Goal: Transaction & Acquisition: Purchase product/service

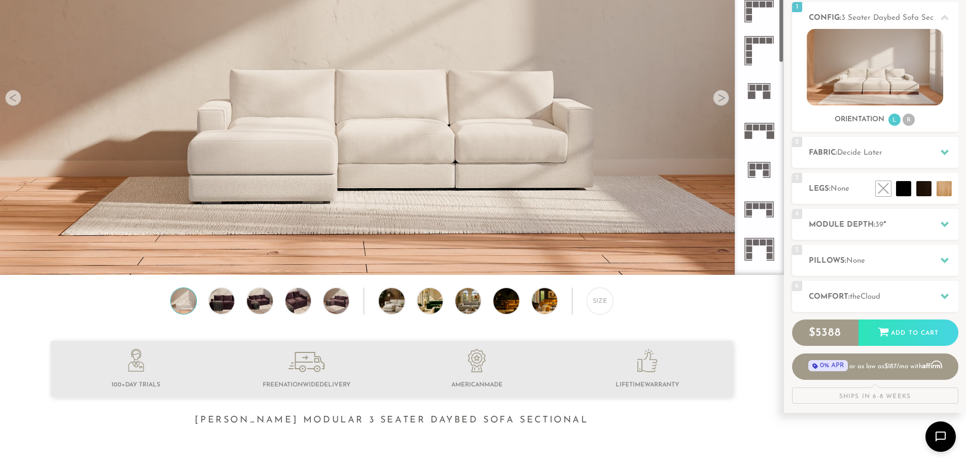
scroll to position [406, 0]
click at [763, 131] on icon at bounding box center [760, 129] width 40 height 40
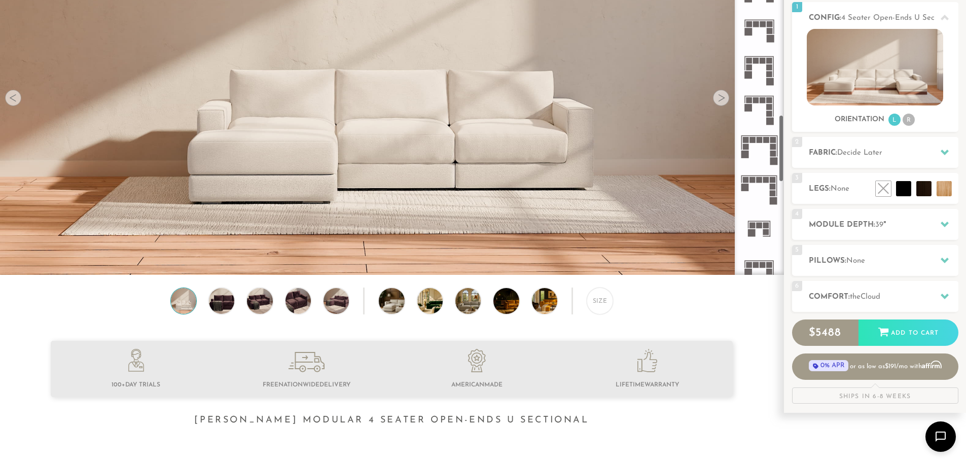
scroll to position [1038, 0]
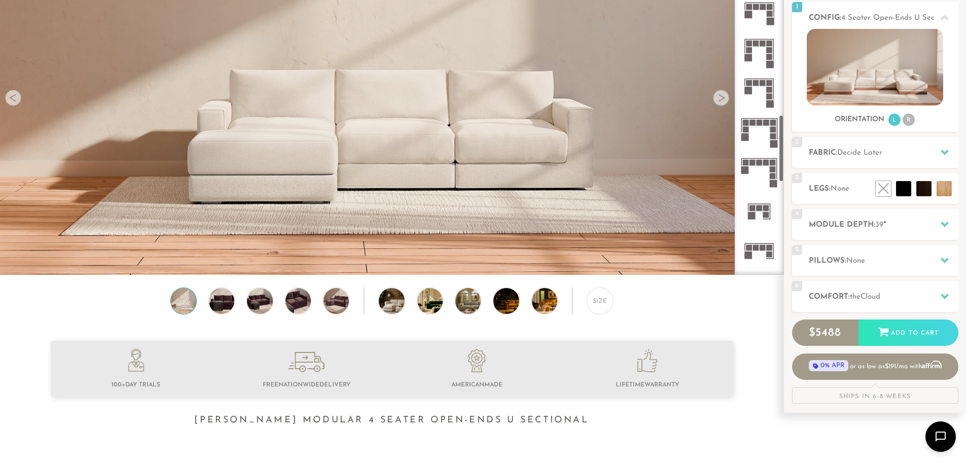
click at [767, 262] on icon at bounding box center [760, 251] width 40 height 40
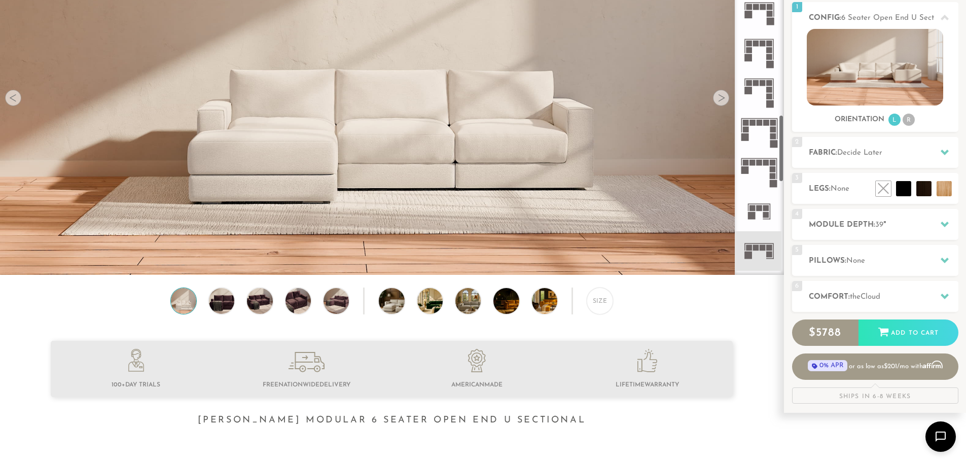
click at [762, 253] on icon at bounding box center [760, 251] width 40 height 40
click at [944, 228] on icon at bounding box center [945, 224] width 8 height 8
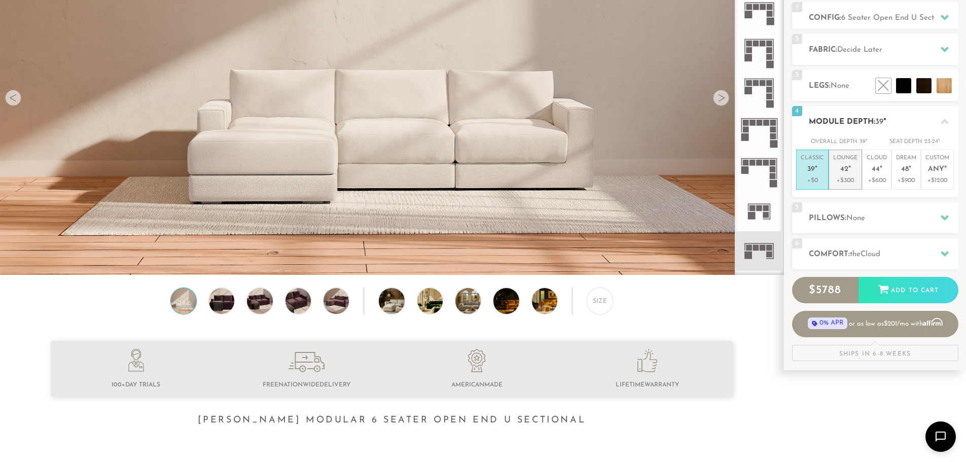
click at [846, 182] on p "+$300" at bounding box center [845, 180] width 24 height 9
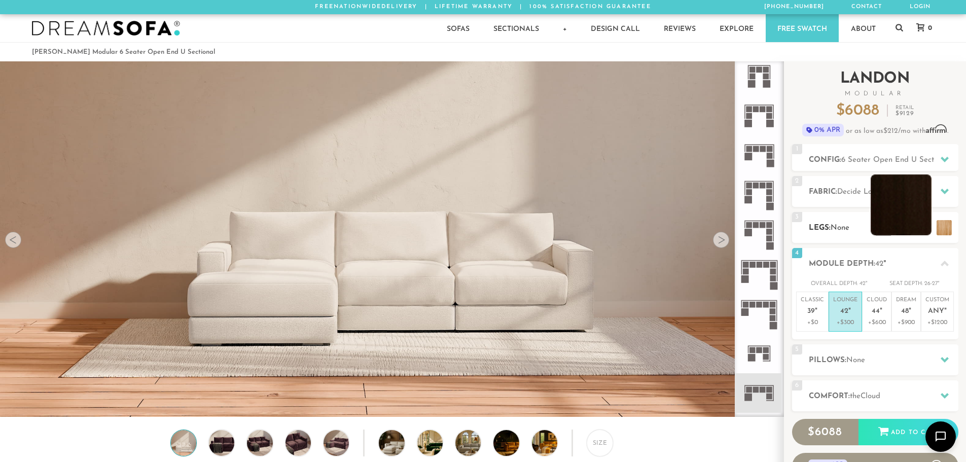
click at [904, 225] on li at bounding box center [901, 204] width 61 height 61
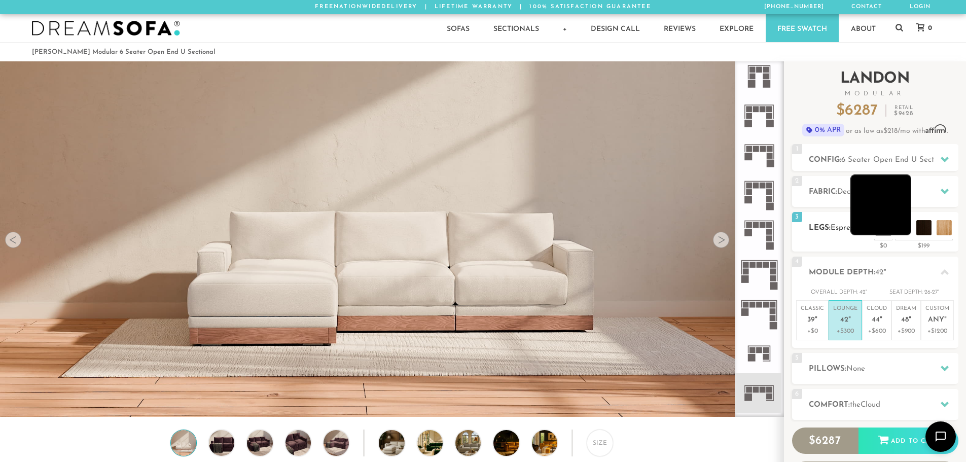
click at [904, 234] on li at bounding box center [881, 204] width 61 height 61
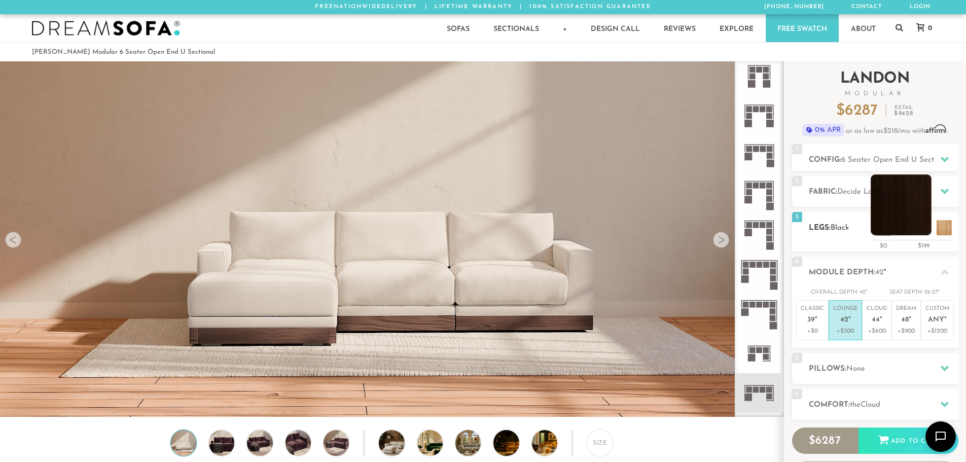
click at [925, 232] on li at bounding box center [901, 204] width 61 height 61
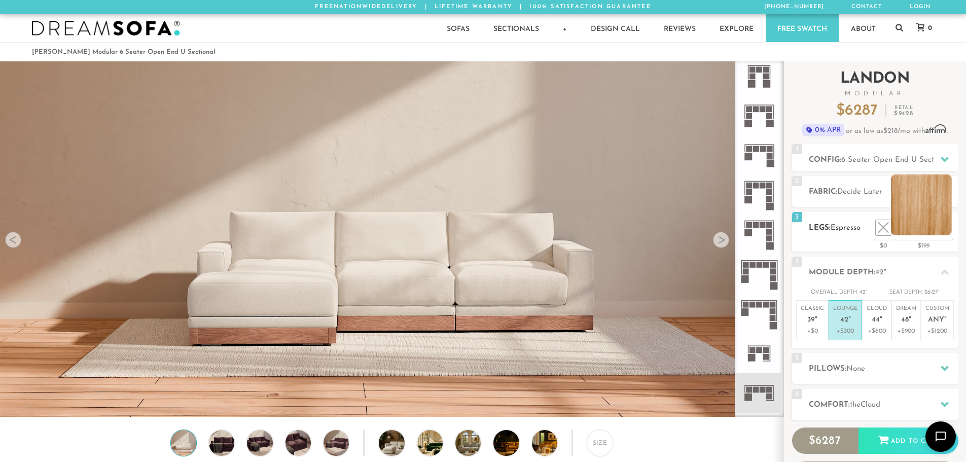
click at [941, 231] on li at bounding box center [921, 204] width 61 height 61
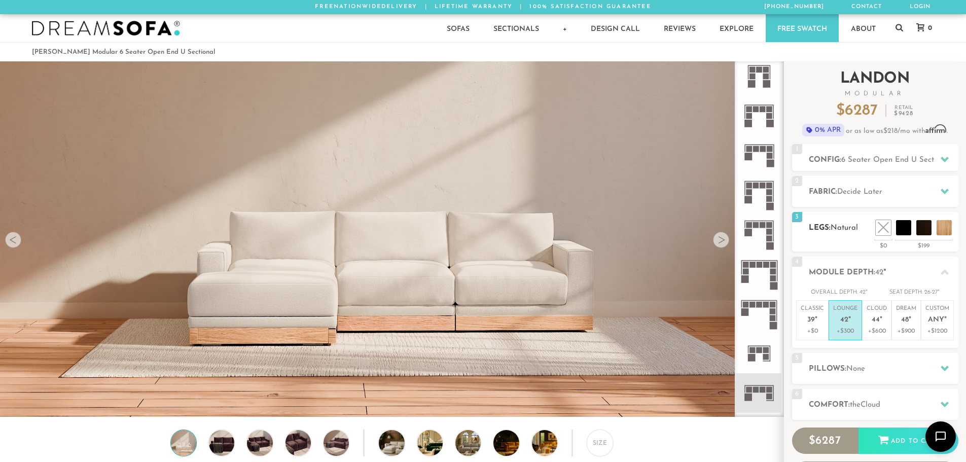
click at [887, 238] on div "3 Legs: Natural $0 $199 Nailheads:" at bounding box center [875, 232] width 166 height 40
click at [929, 193] on h2 "Fabric: Decide Later" at bounding box center [884, 192] width 150 height 12
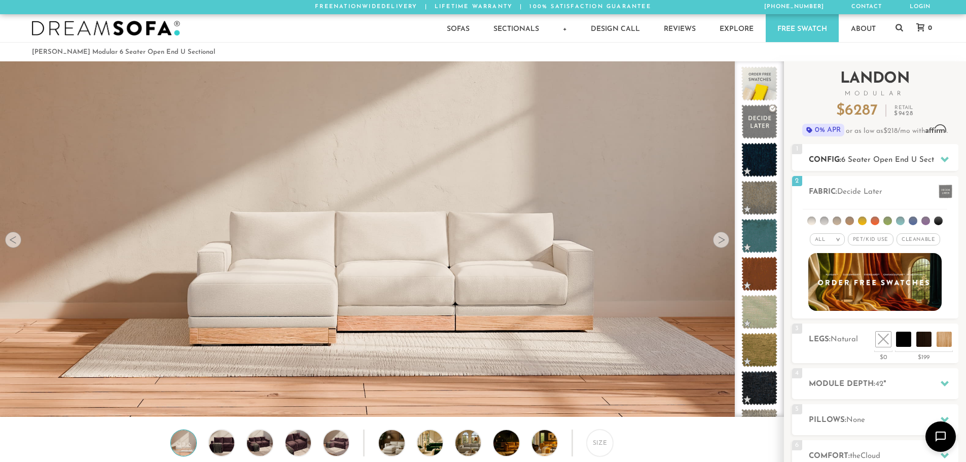
click at [938, 160] on div at bounding box center [944, 159] width 21 height 21
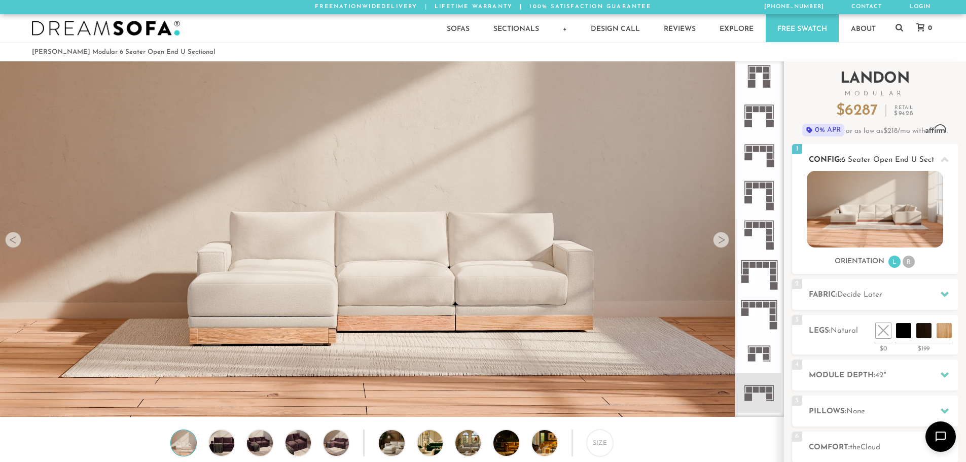
click at [911, 259] on li "R" at bounding box center [909, 262] width 12 height 12
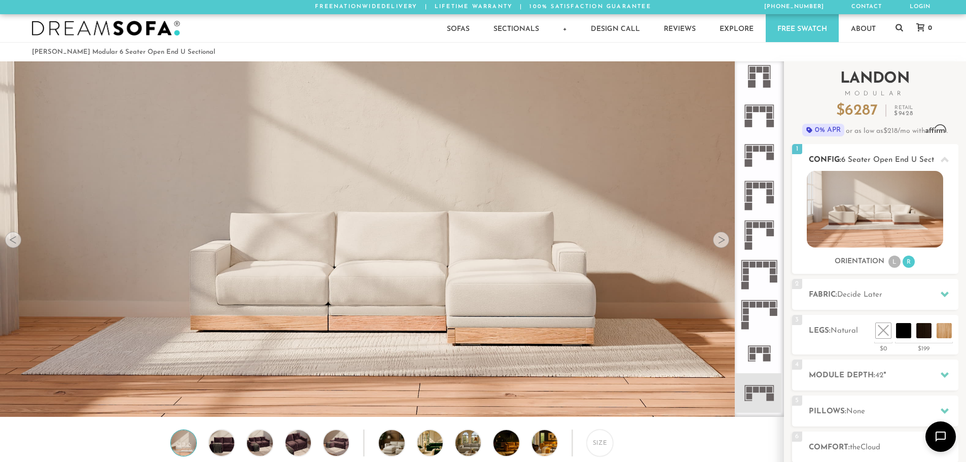
click at [886, 265] on div "Orientation L R" at bounding box center [875, 262] width 166 height 14
click at [887, 265] on div "Orientation L R" at bounding box center [875, 262] width 166 height 14
click at [897, 259] on li "L" at bounding box center [895, 262] width 12 height 12
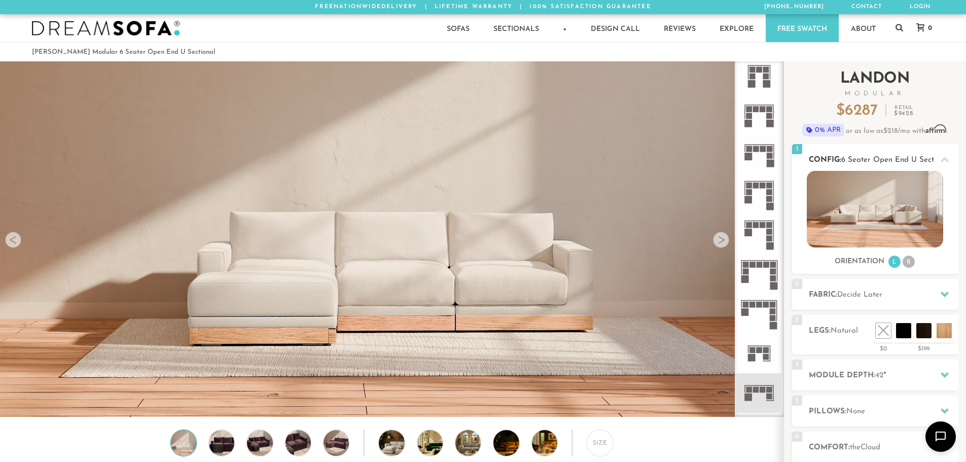
click at [905, 221] on img at bounding box center [875, 209] width 136 height 77
click at [945, 300] on div at bounding box center [944, 294] width 21 height 21
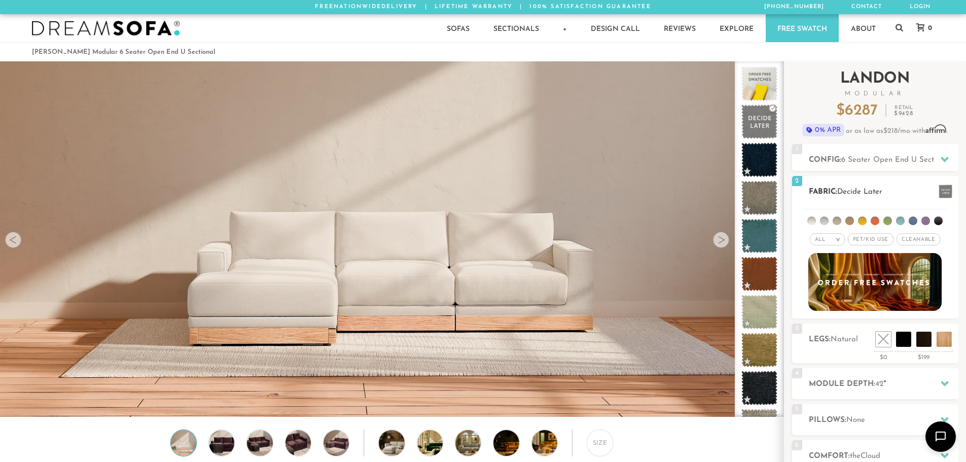
click at [836, 241] on em ">" at bounding box center [838, 239] width 8 height 5
click at [833, 308] on li "Durable" at bounding box center [827, 311] width 35 height 14
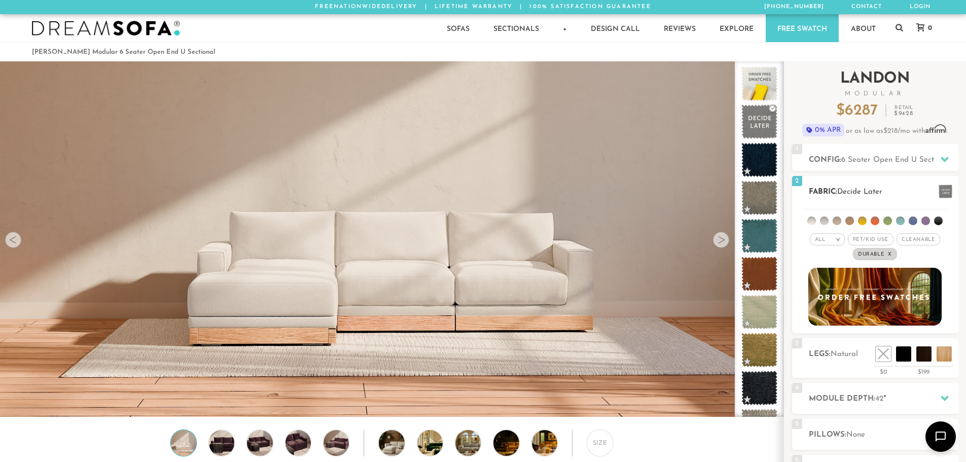
click at [872, 239] on span "Pet/Kid Use x" at bounding box center [871, 239] width 46 height 12
click at [830, 241] on div "All >" at bounding box center [823, 239] width 35 height 12
click at [834, 240] on em ">" at bounding box center [835, 239] width 8 height 5
click at [922, 239] on span "Cleanable x" at bounding box center [922, 239] width 44 height 12
click at [908, 194] on h2 "Fabric: Decide Later" at bounding box center [884, 192] width 150 height 12
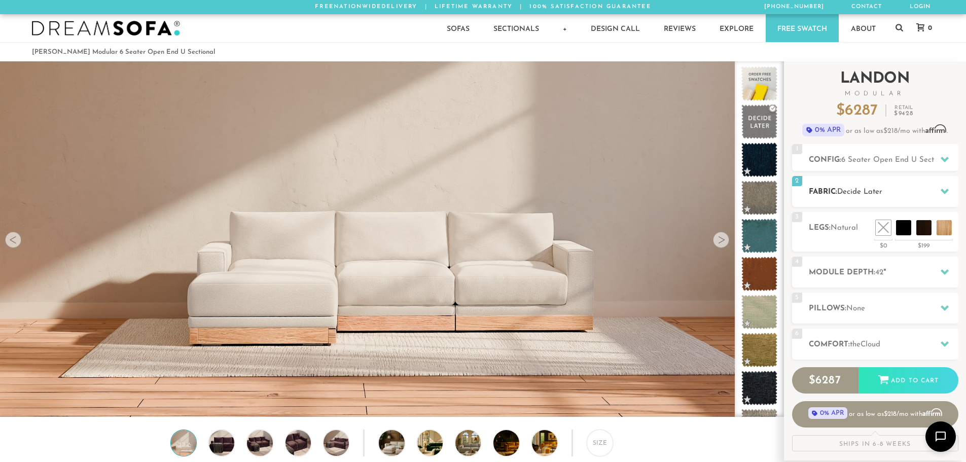
click at [933, 195] on h2 "Fabric: Decide Later" at bounding box center [884, 192] width 150 height 12
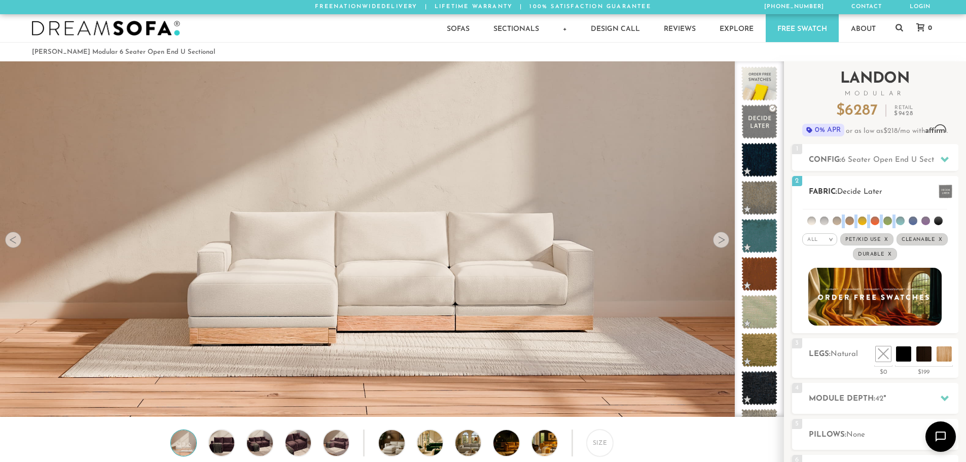
drag, startPoint x: 902, startPoint y: 218, endPoint x: 838, endPoint y: 218, distance: 63.9
click at [838, 218] on ul at bounding box center [875, 218] width 145 height 19
click at [885, 220] on li at bounding box center [888, 221] width 9 height 9
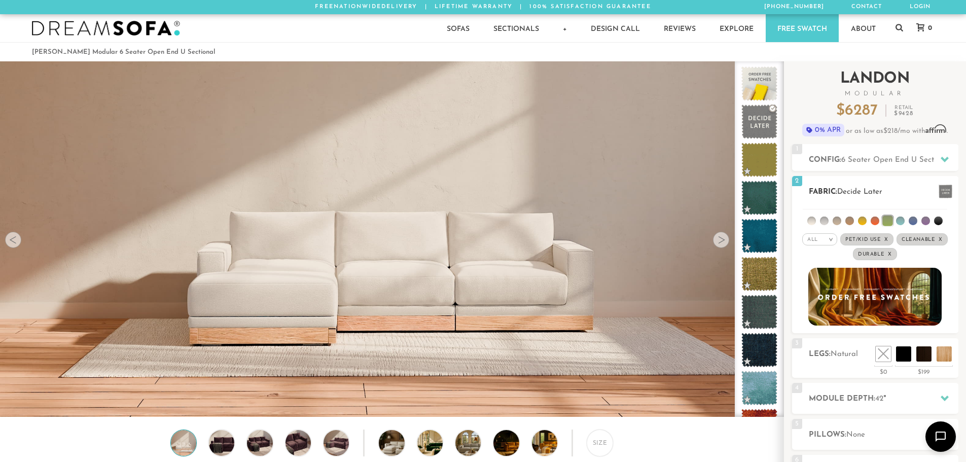
click at [938, 218] on li at bounding box center [938, 221] width 9 height 9
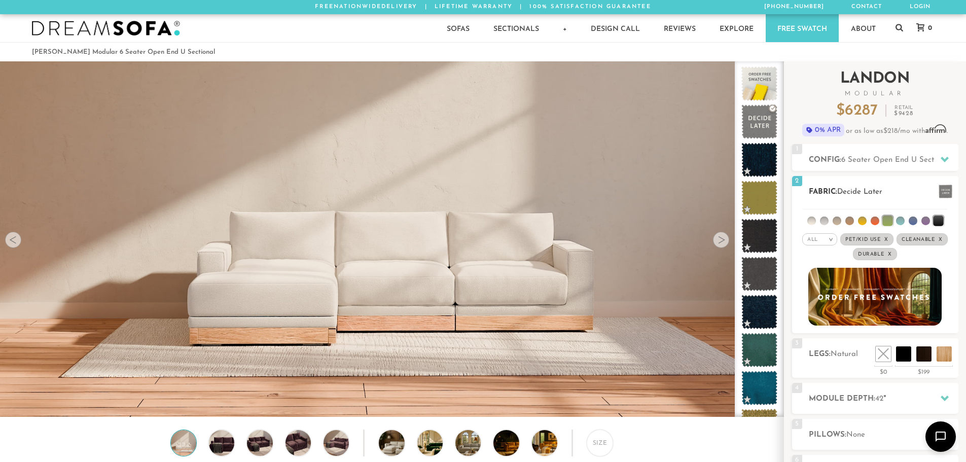
click at [814, 221] on li at bounding box center [811, 221] width 9 height 9
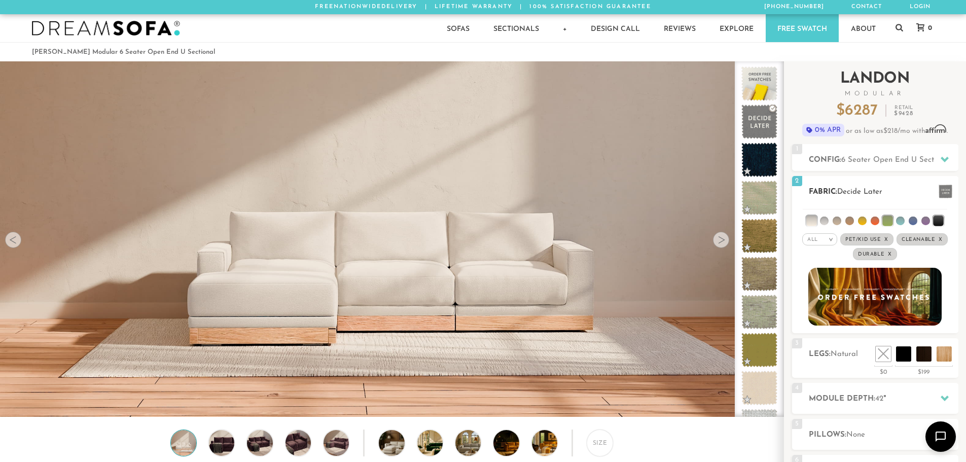
click at [824, 221] on li at bounding box center [824, 221] width 9 height 9
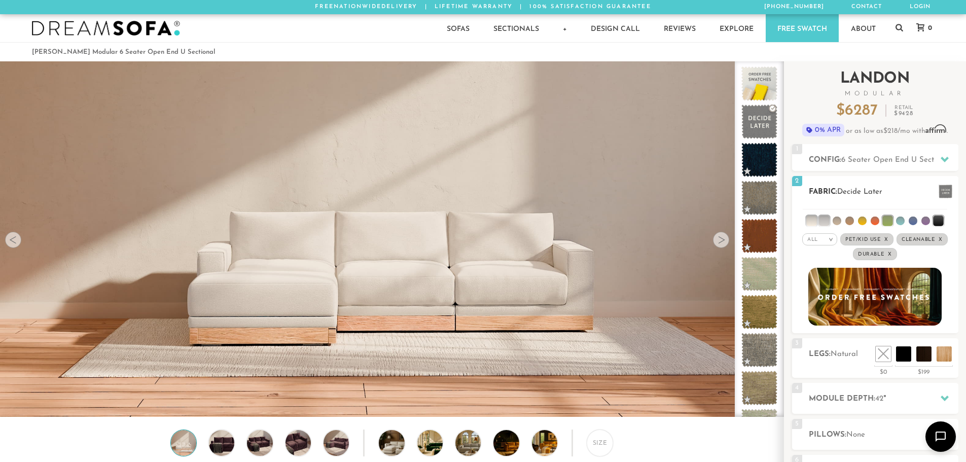
click at [837, 220] on li at bounding box center [837, 221] width 9 height 9
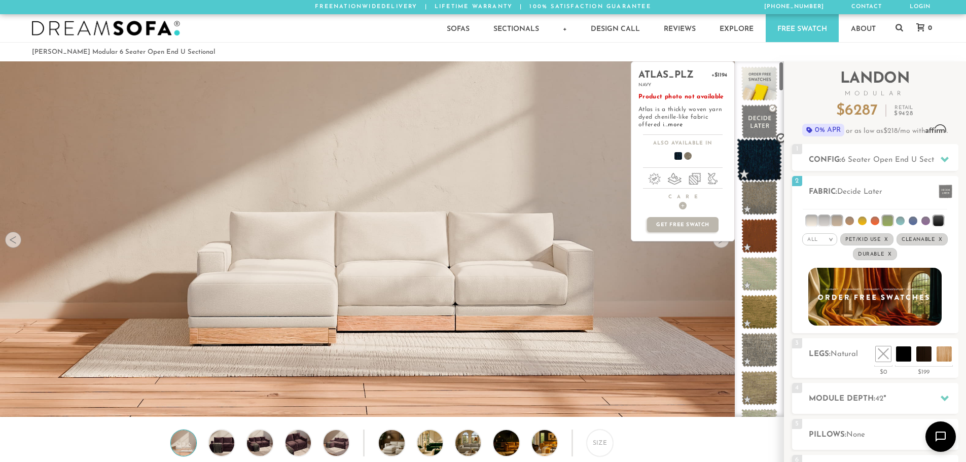
click at [771, 169] on span at bounding box center [759, 159] width 45 height 43
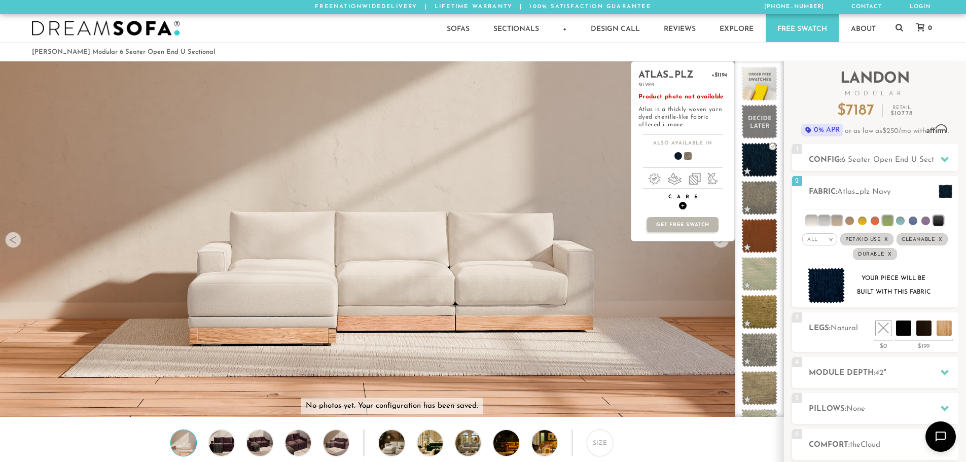
click at [682, 207] on span "+" at bounding box center [683, 206] width 8 height 8
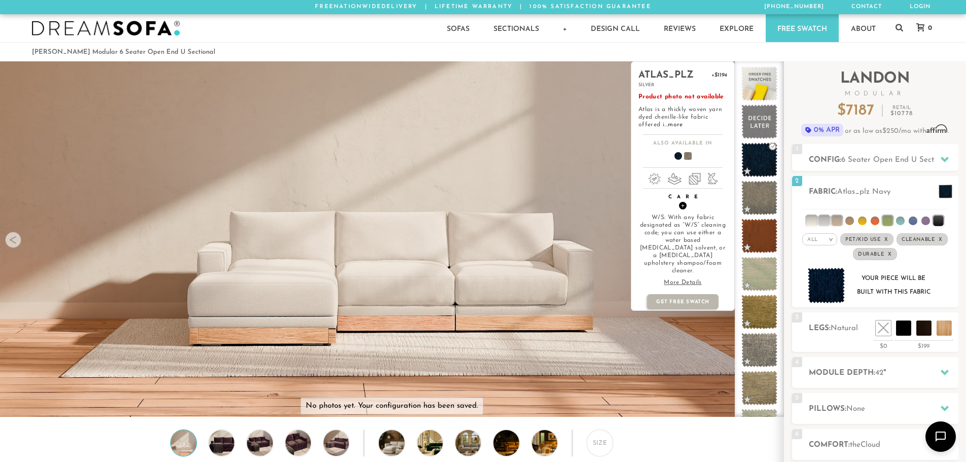
click at [683, 204] on span "+" at bounding box center [683, 206] width 8 height 8
